Goal: Communication & Community: Share content

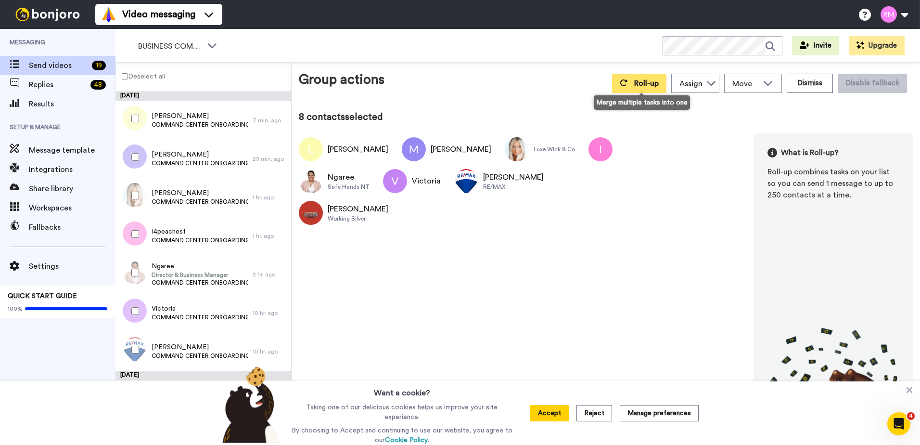
click at [625, 85] on icon at bounding box center [623, 82] width 7 height 7
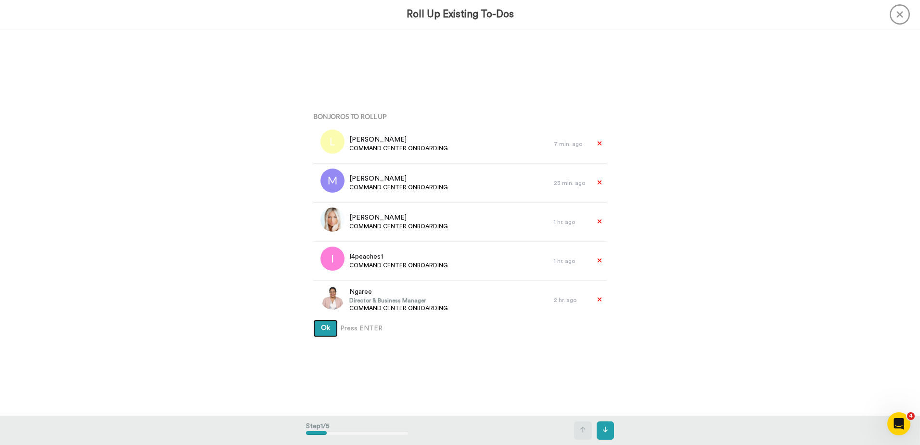
click at [321, 329] on span "Ok" at bounding box center [325, 327] width 9 height 7
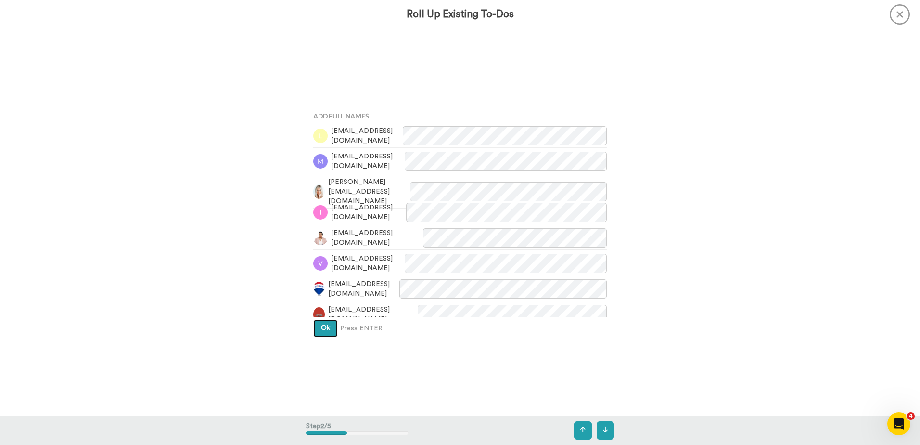
click at [321, 329] on span "Ok" at bounding box center [325, 327] width 9 height 7
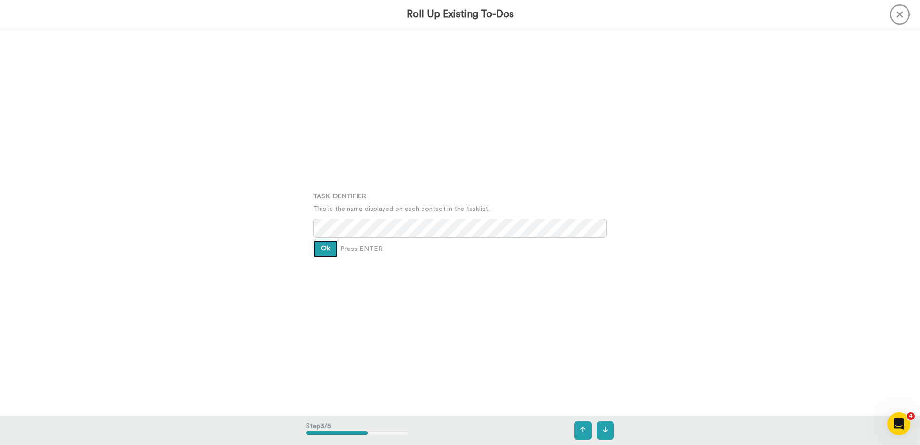
click at [315, 250] on button "Ok" at bounding box center [325, 248] width 25 height 17
click at [318, 243] on button "Ok" at bounding box center [325, 241] width 25 height 17
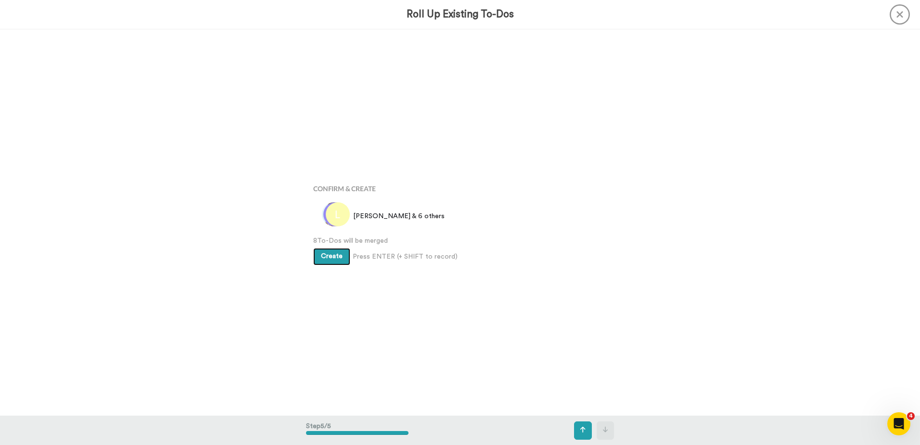
scroll to position [1545, 0]
click at [323, 252] on span "Create" at bounding box center [332, 255] width 22 height 7
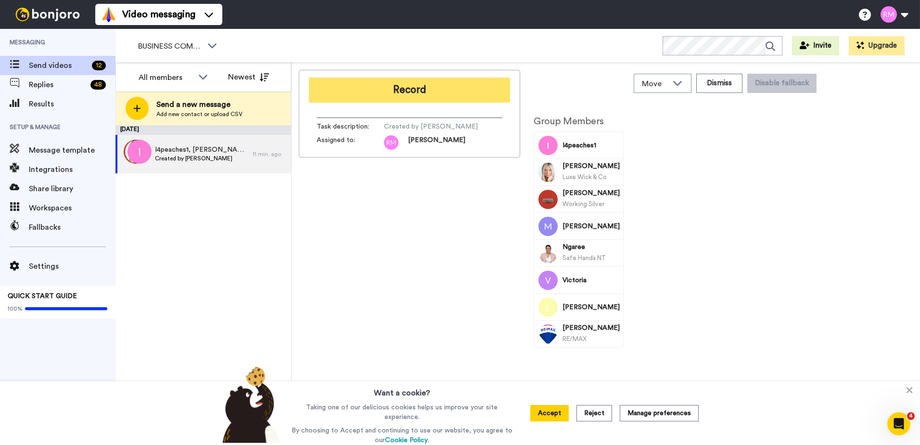
click at [352, 86] on button "Record" at bounding box center [409, 89] width 201 height 25
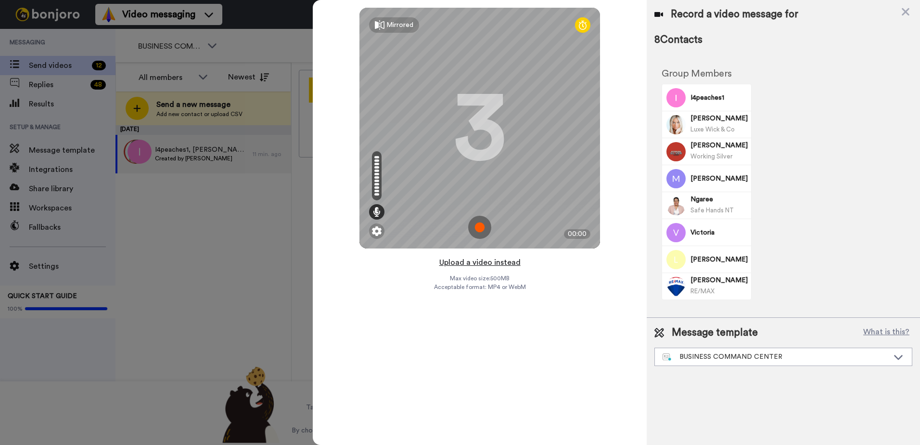
click at [473, 263] on button "Upload a video instead" at bounding box center [479, 262] width 87 height 13
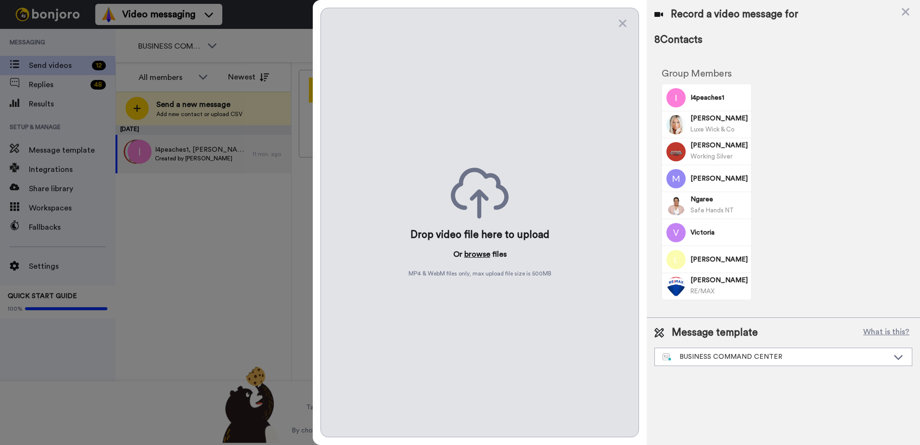
click at [474, 250] on button "browse" at bounding box center [477, 254] width 26 height 12
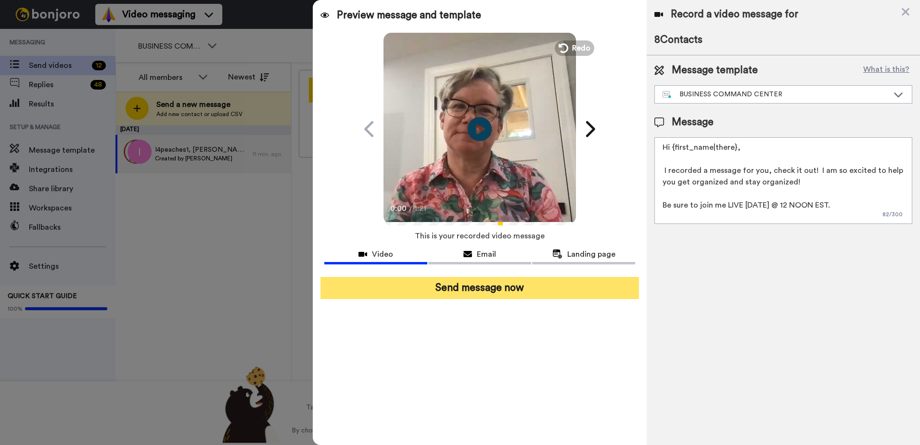
click at [409, 291] on button "Send message now" at bounding box center [479, 288] width 319 height 22
